Goal: Check status: Verify the current state of an ongoing process or item

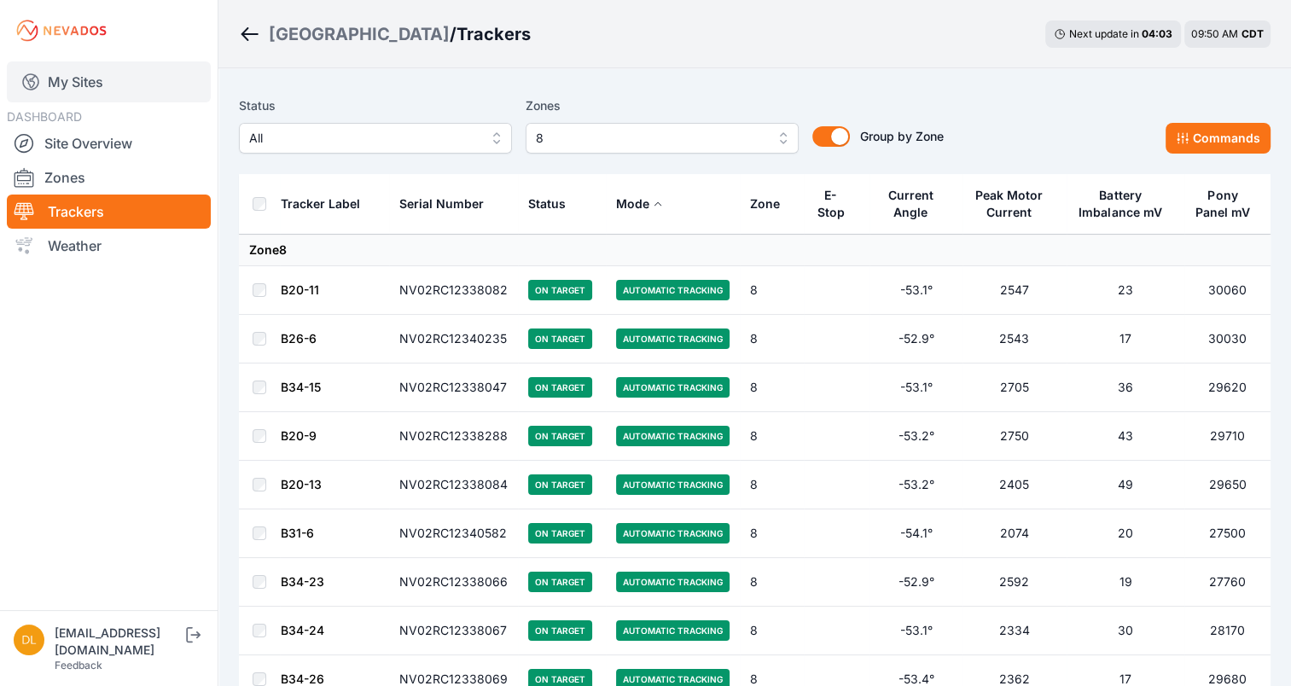
click at [84, 79] on link "My Sites" at bounding box center [109, 81] width 204 height 41
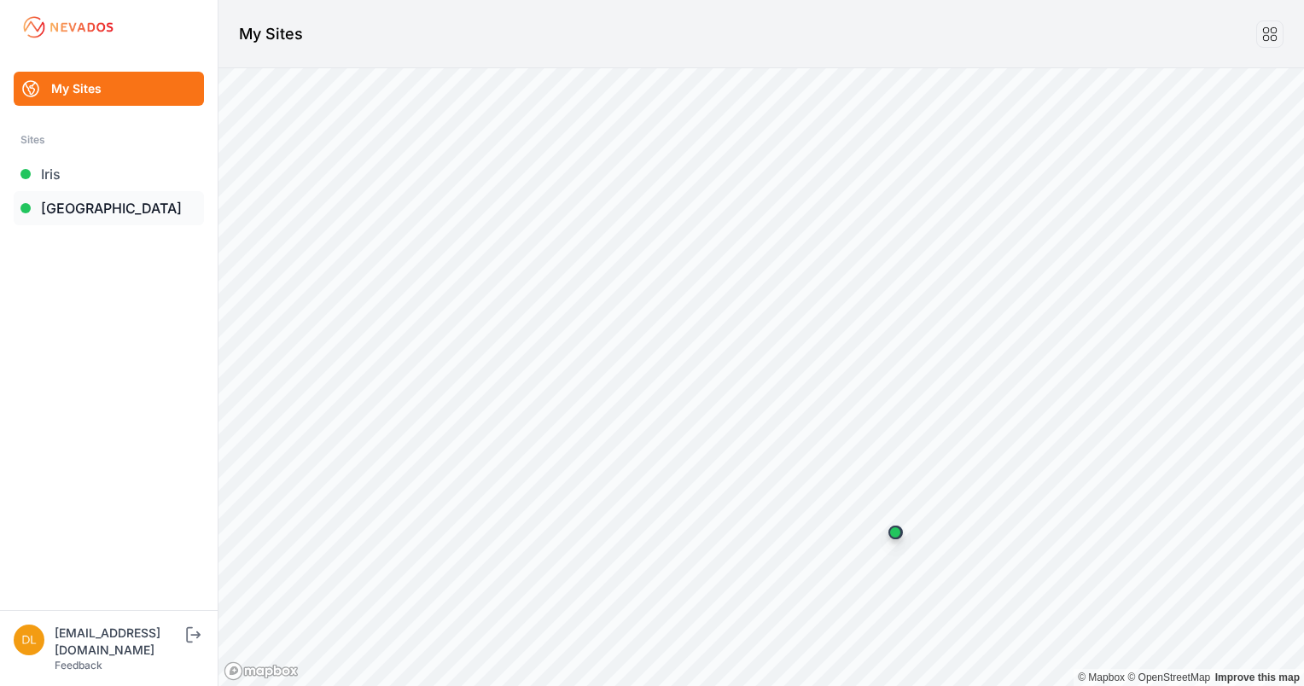
click at [79, 207] on link "[GEOGRAPHIC_DATA]" at bounding box center [109, 208] width 190 height 34
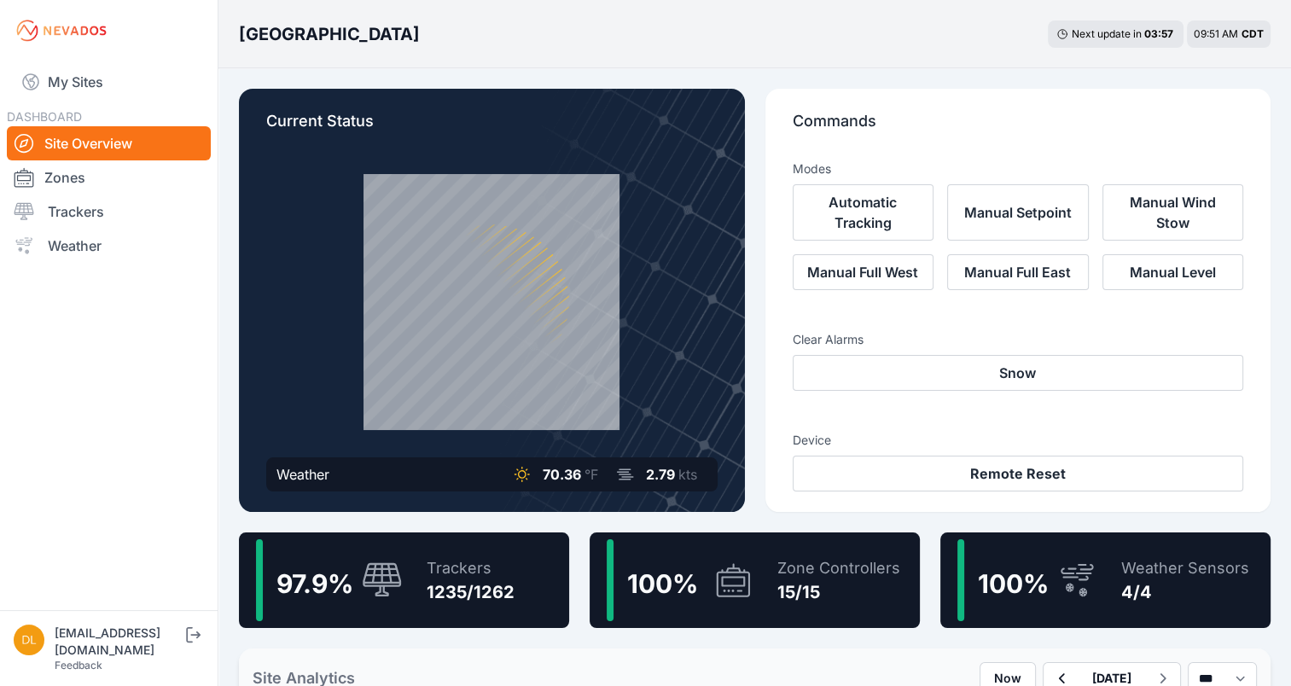
click at [79, 207] on link "Trackers" at bounding box center [109, 212] width 204 height 34
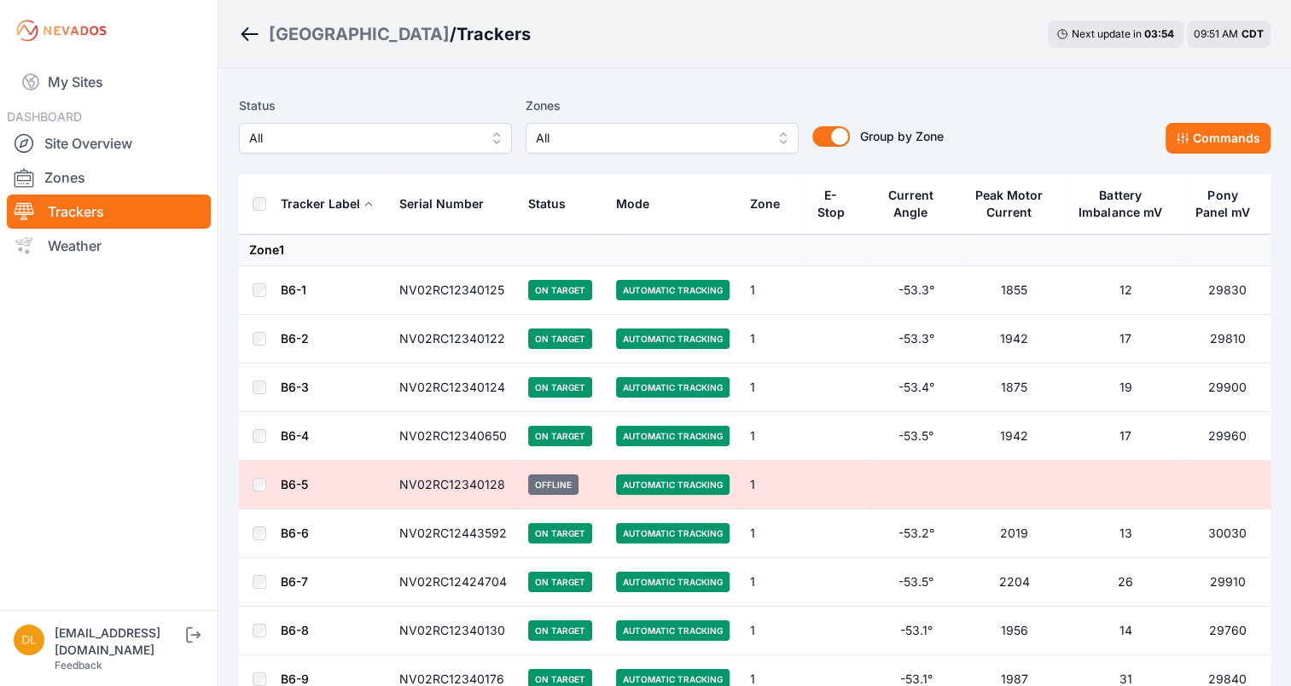
click at [758, 137] on span "All" at bounding box center [650, 138] width 229 height 20
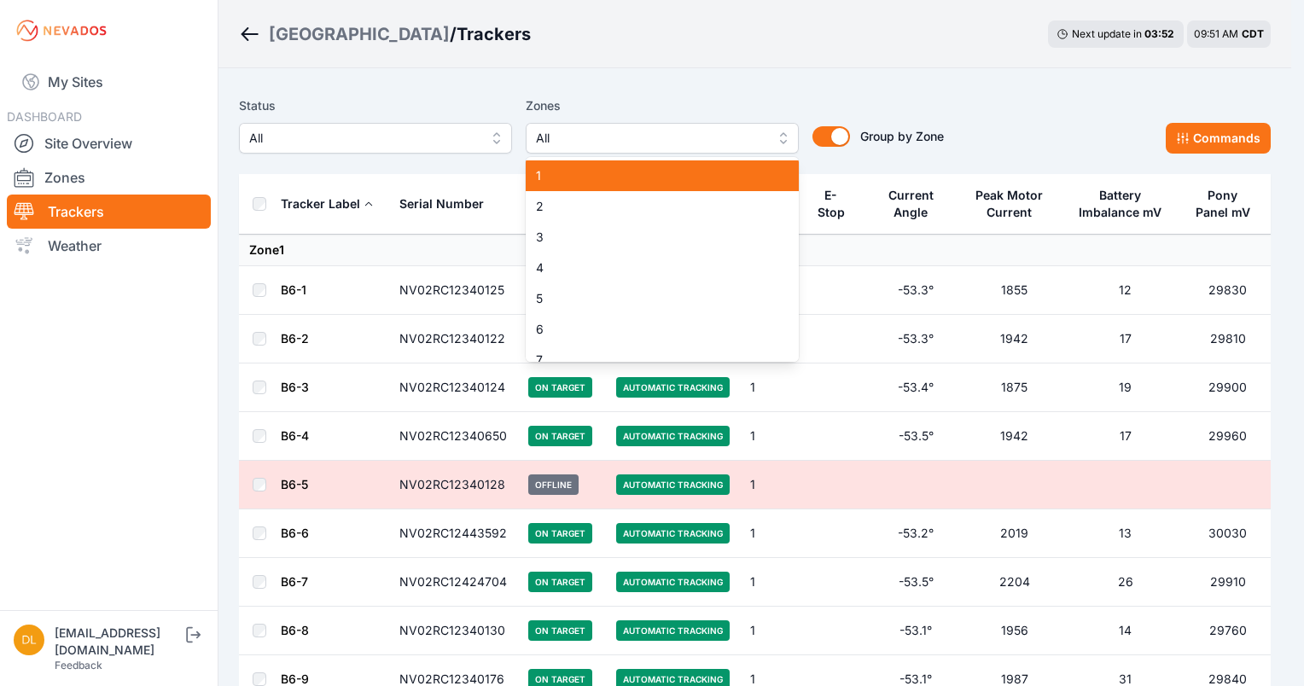
click at [740, 173] on span "1" at bounding box center [652, 175] width 232 height 17
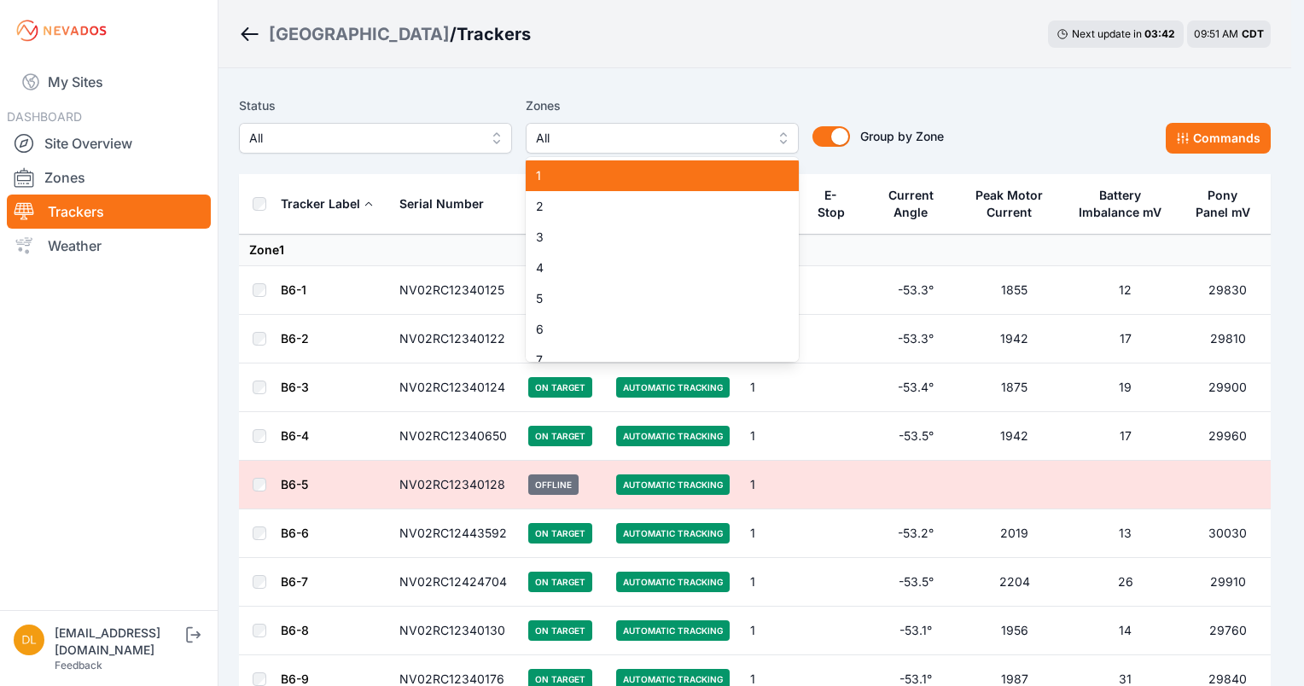
click at [746, 169] on span "1" at bounding box center [652, 175] width 232 height 17
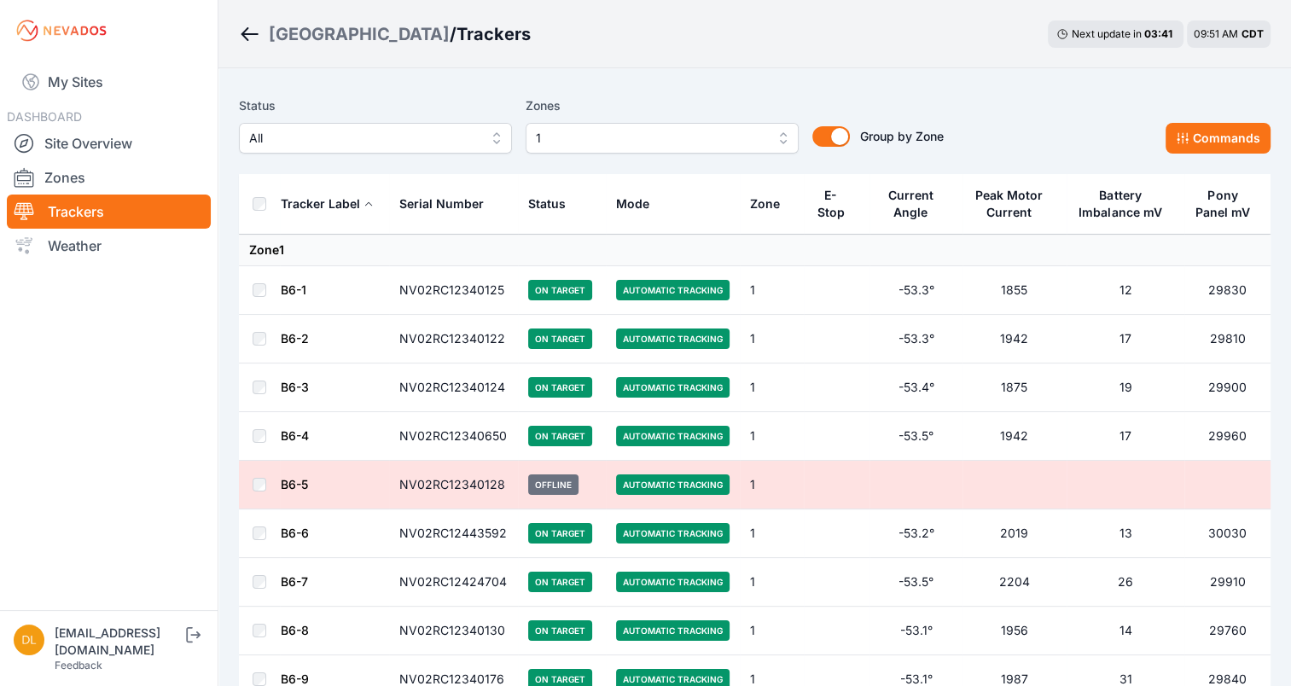
click at [856, 38] on div "Sunlight Road / Trackers Next update in 03 : 41 09:51 AM CDT" at bounding box center [754, 34] width 1073 height 68
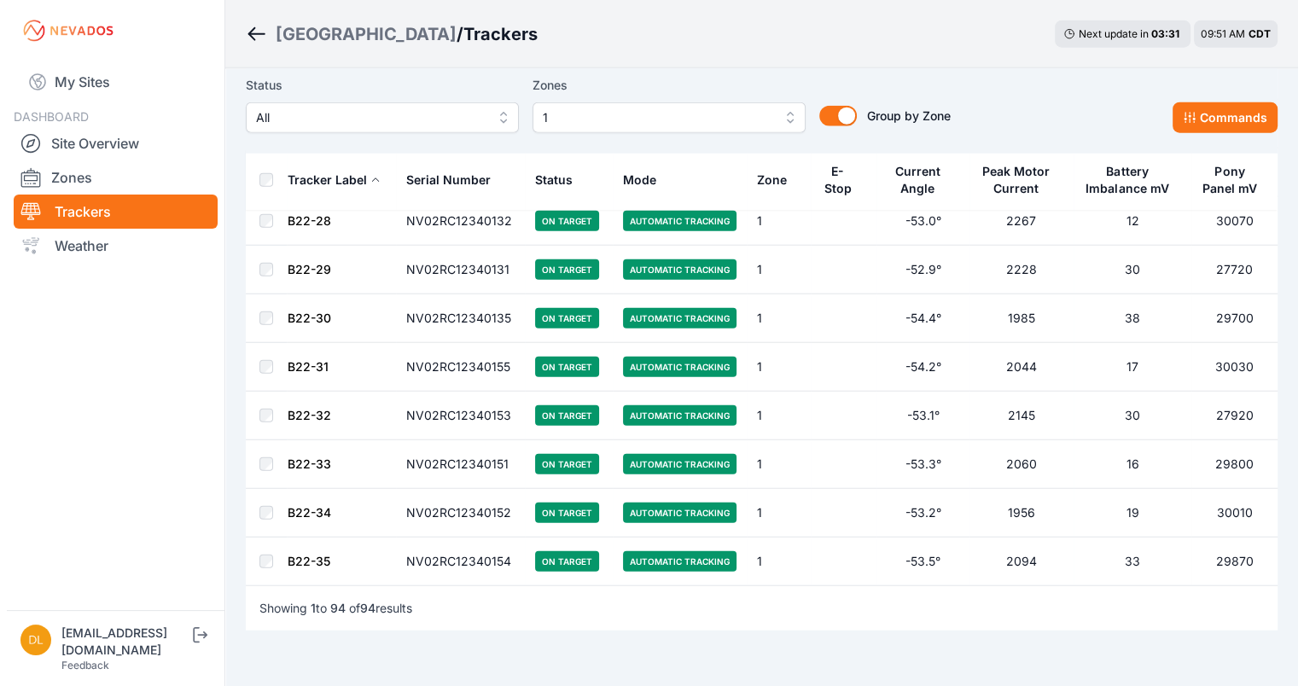
scroll to position [4308, 0]
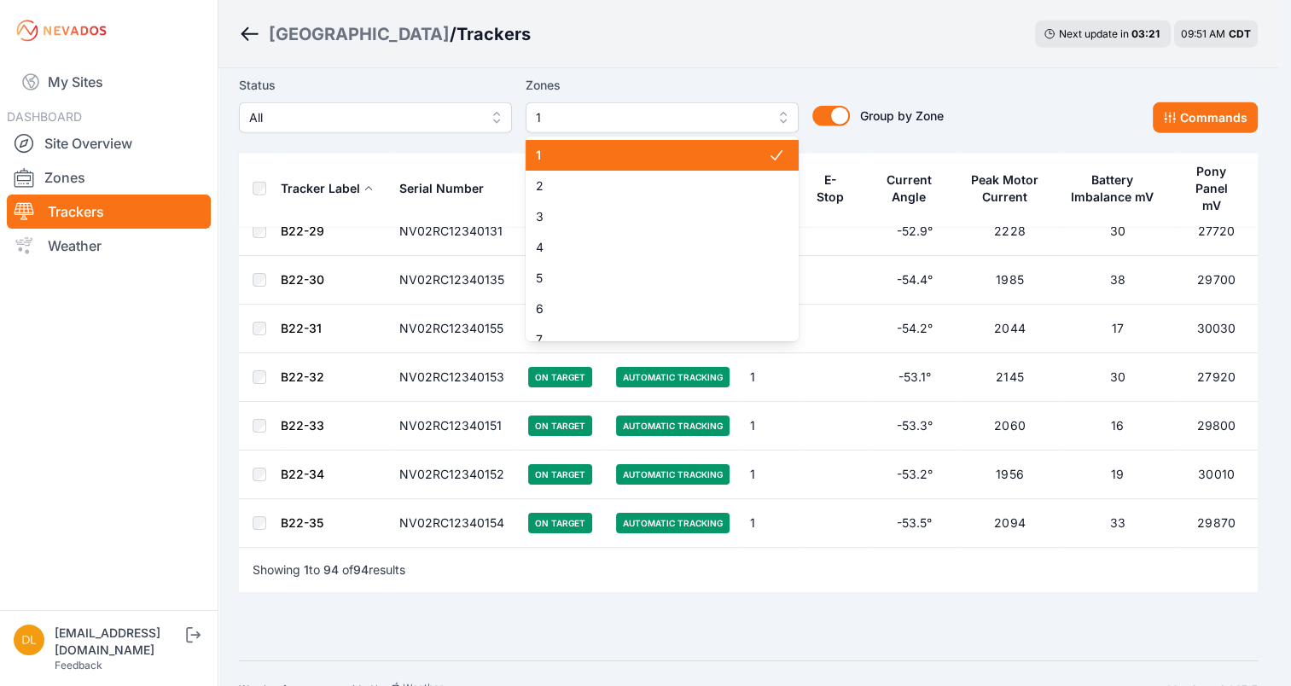
click at [737, 112] on span "1" at bounding box center [650, 118] width 229 height 20
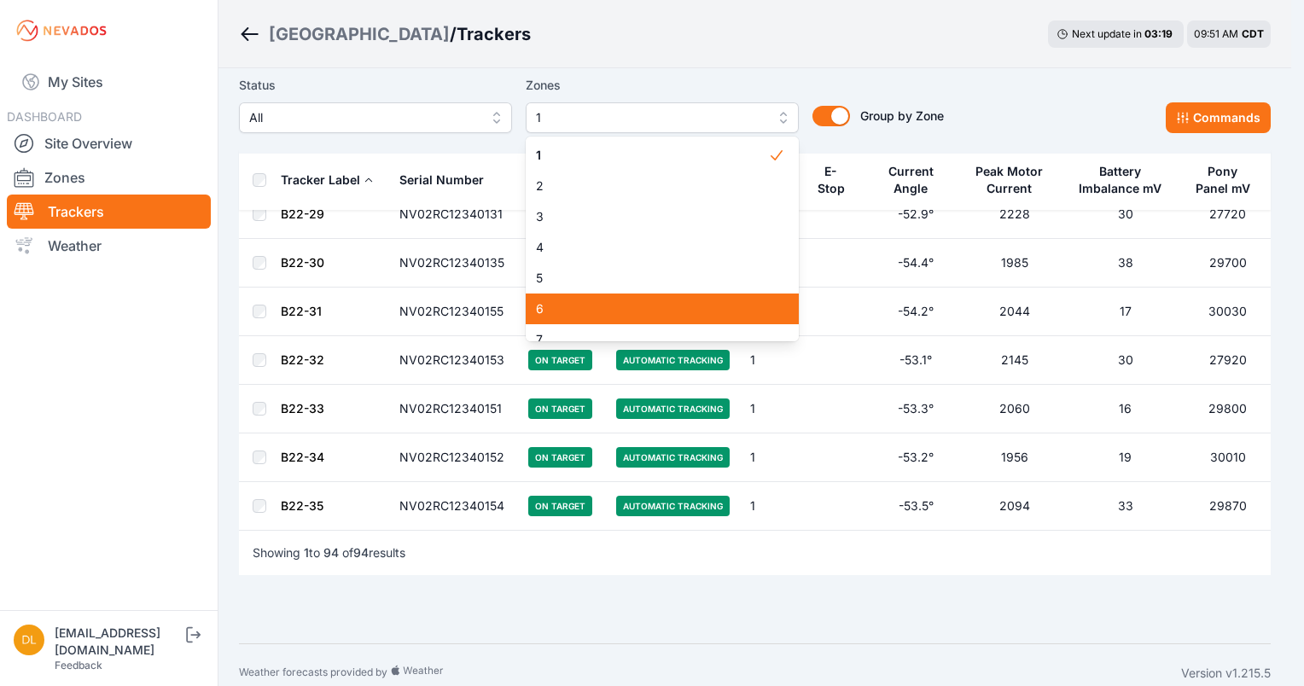
click at [759, 308] on div "6" at bounding box center [662, 309] width 273 height 31
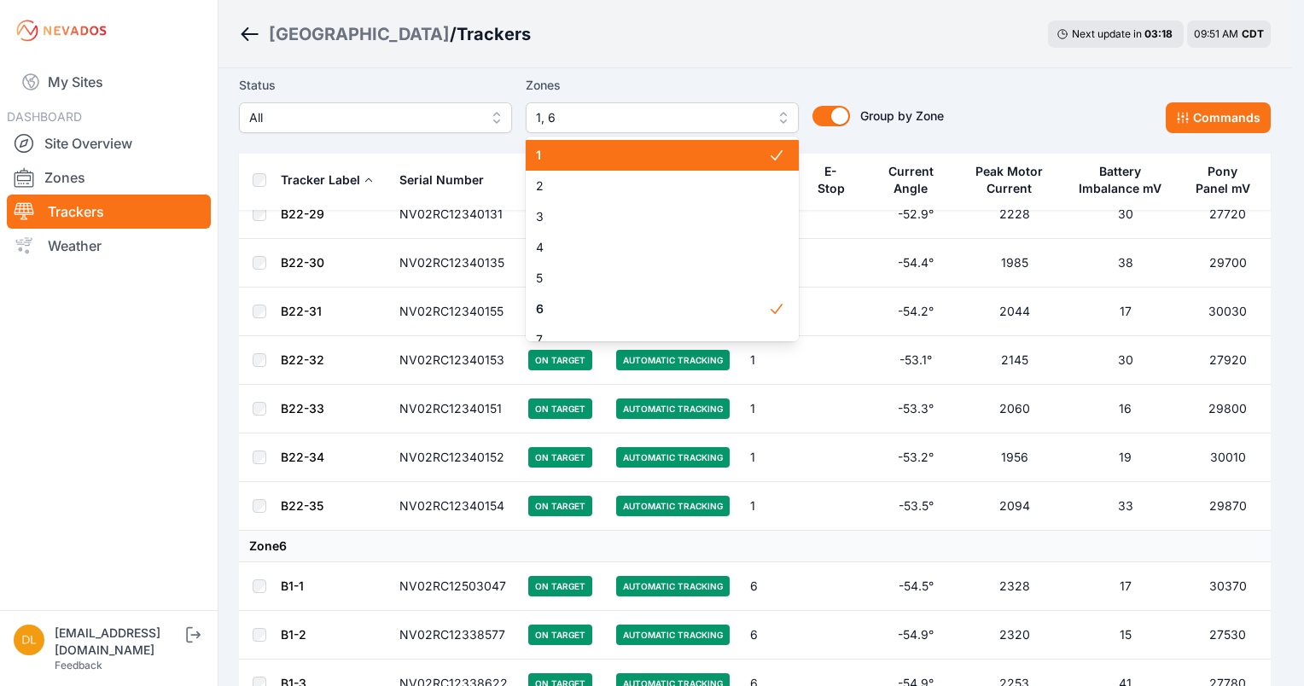
click at [691, 160] on div "1" at bounding box center [662, 155] width 273 height 31
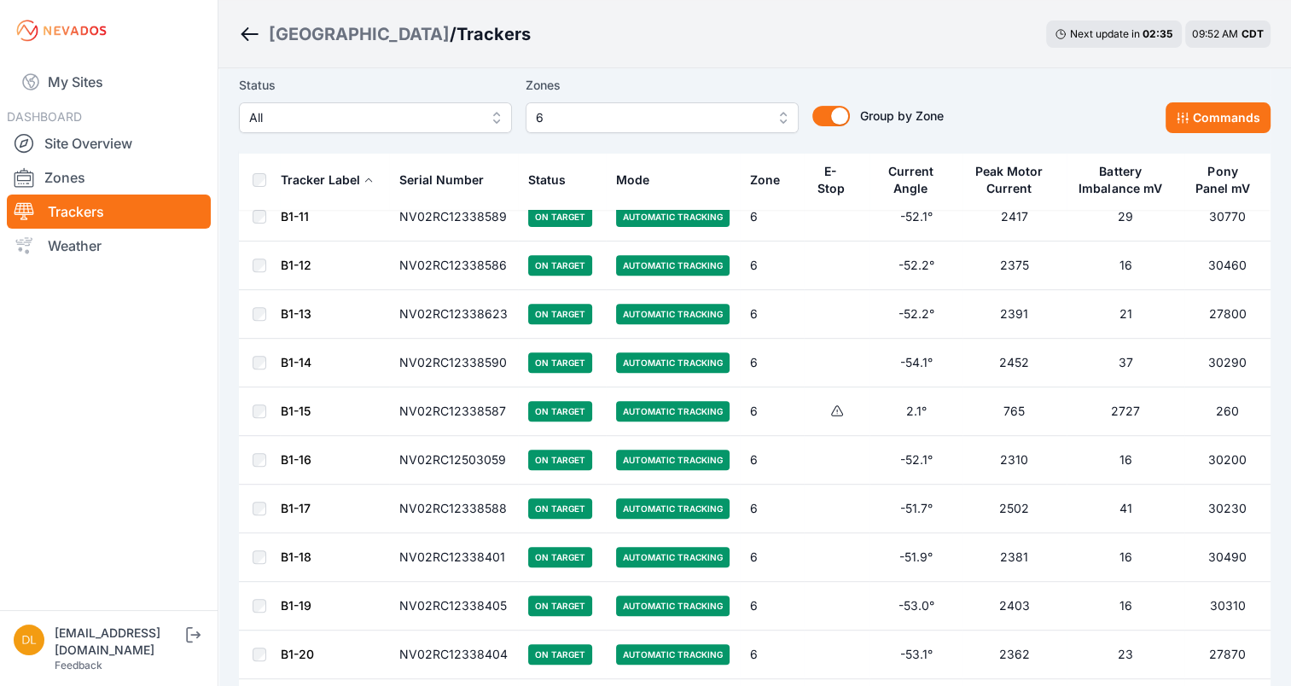
scroll to position [533, 0]
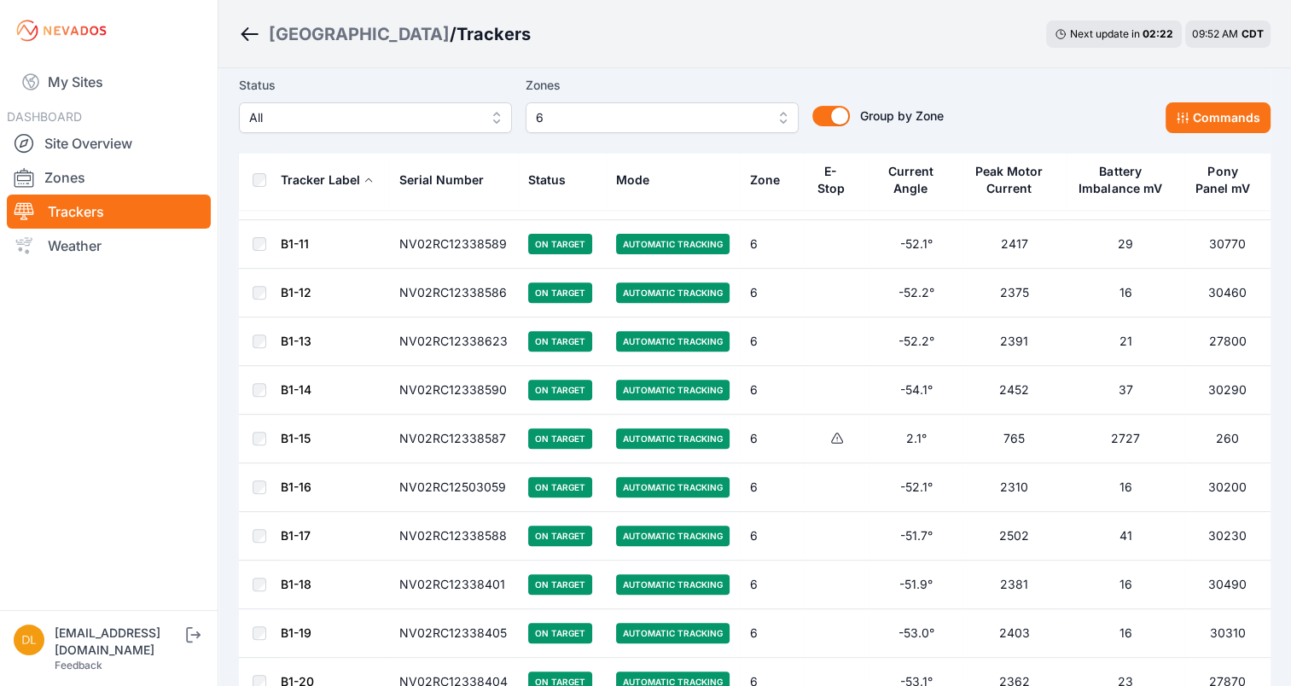
click at [290, 435] on link "B1-15" at bounding box center [296, 438] width 30 height 15
